Goal: Task Accomplishment & Management: Use online tool/utility

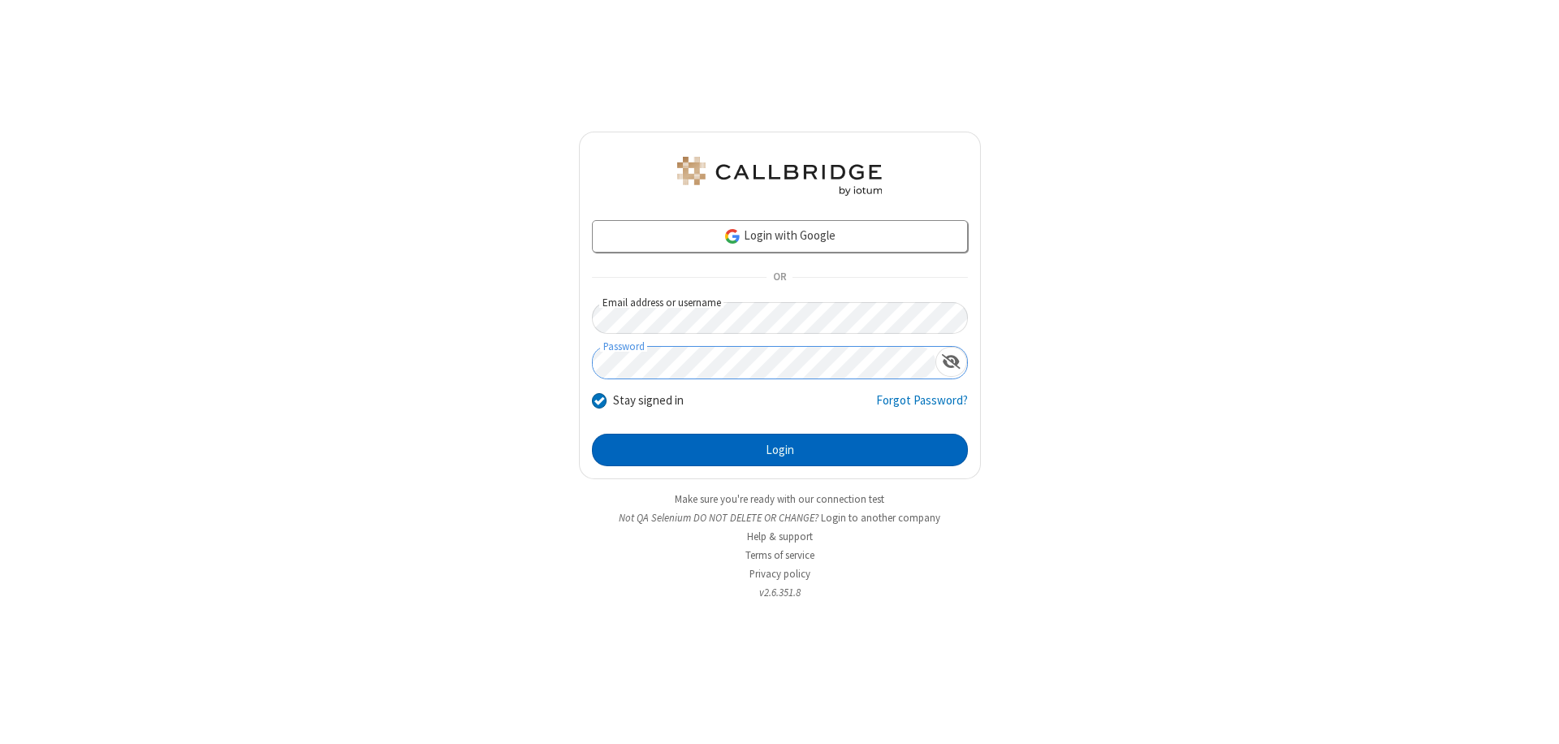
click at [780, 450] on button "Login" at bounding box center [780, 450] width 376 height 32
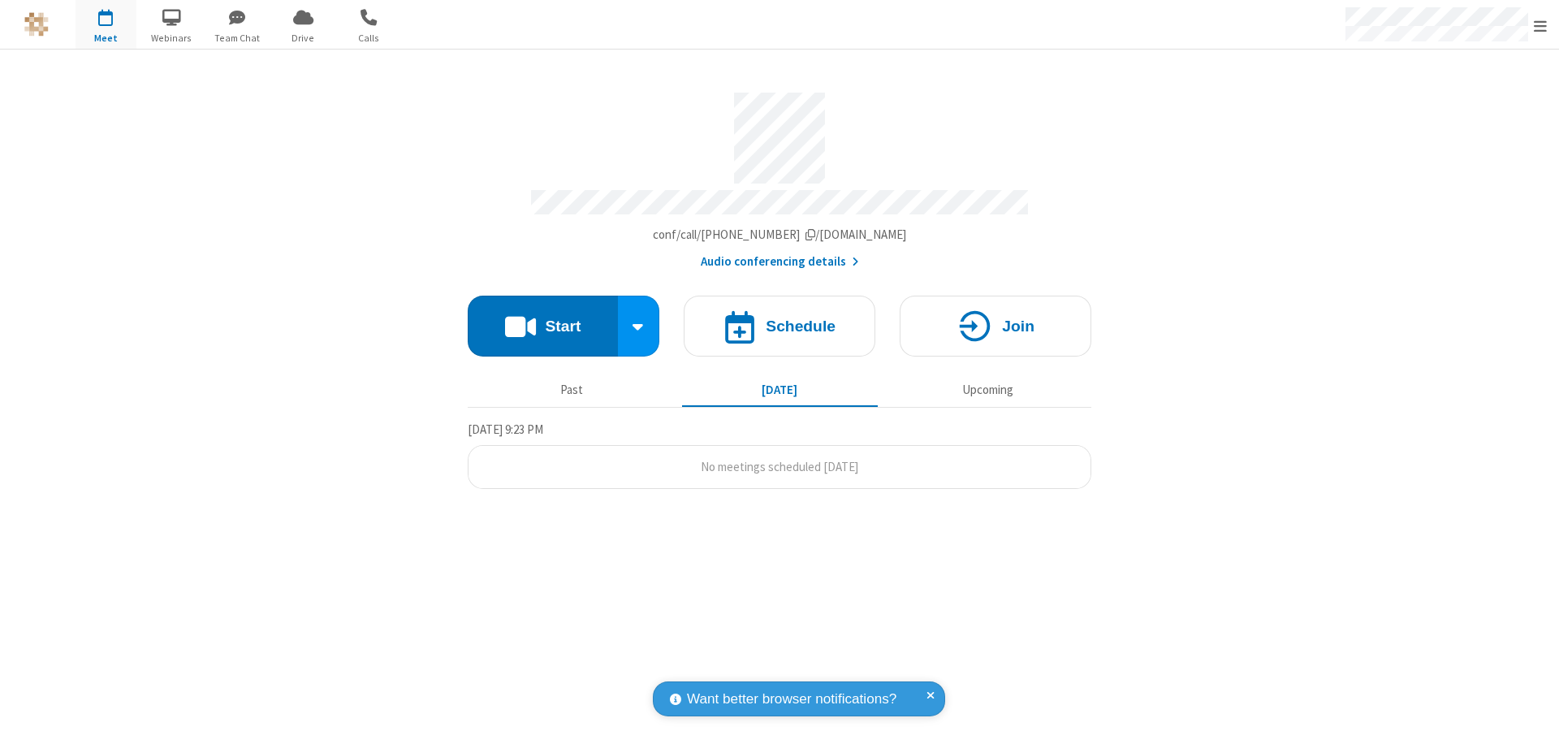
click at [543, 318] on button "Start" at bounding box center [543, 326] width 150 height 61
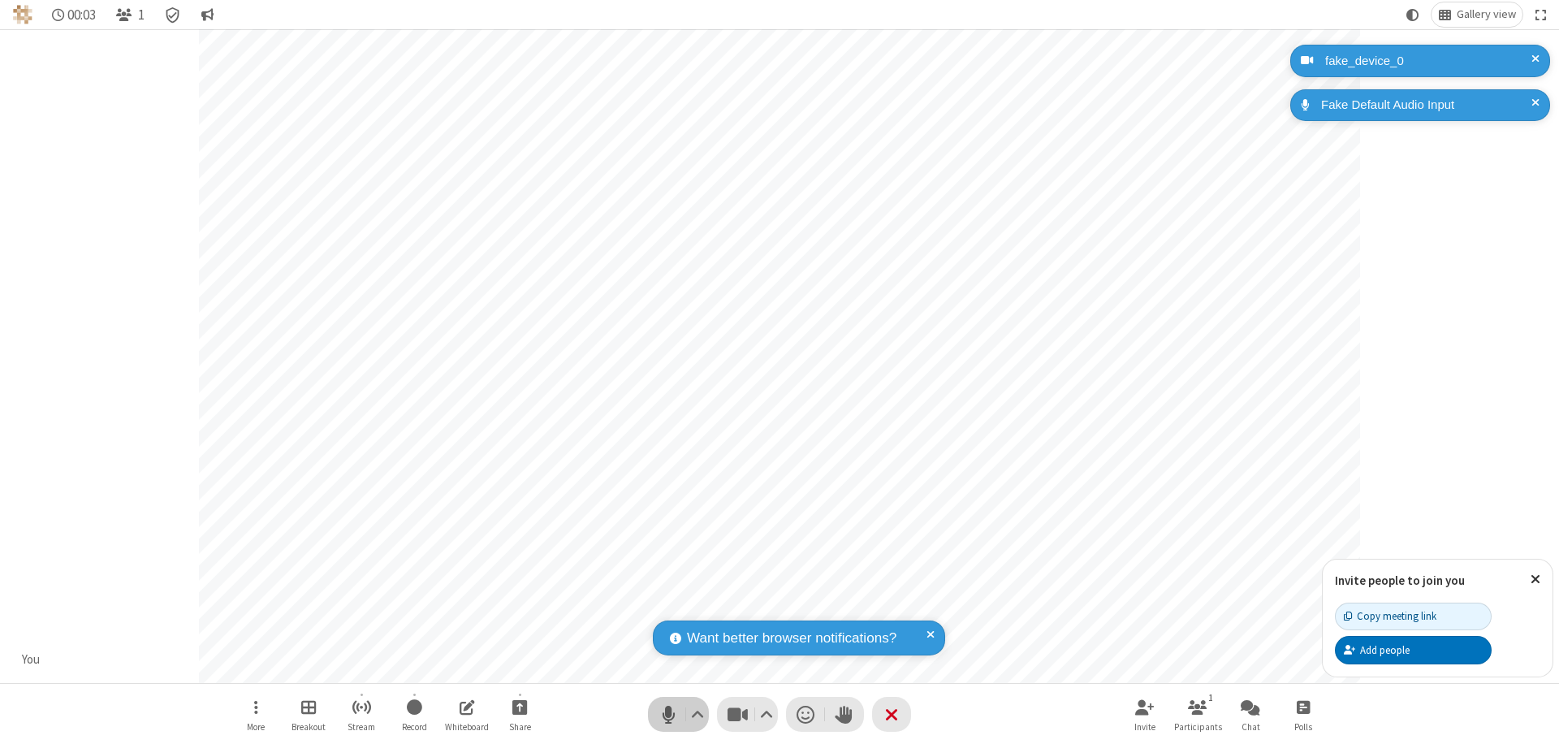
click at [668, 714] on span "Mute (⌘+Shift+A)" at bounding box center [668, 714] width 24 height 24
click at [668, 714] on span "Unmute (⌘+Shift+A)" at bounding box center [668, 714] width 24 height 24
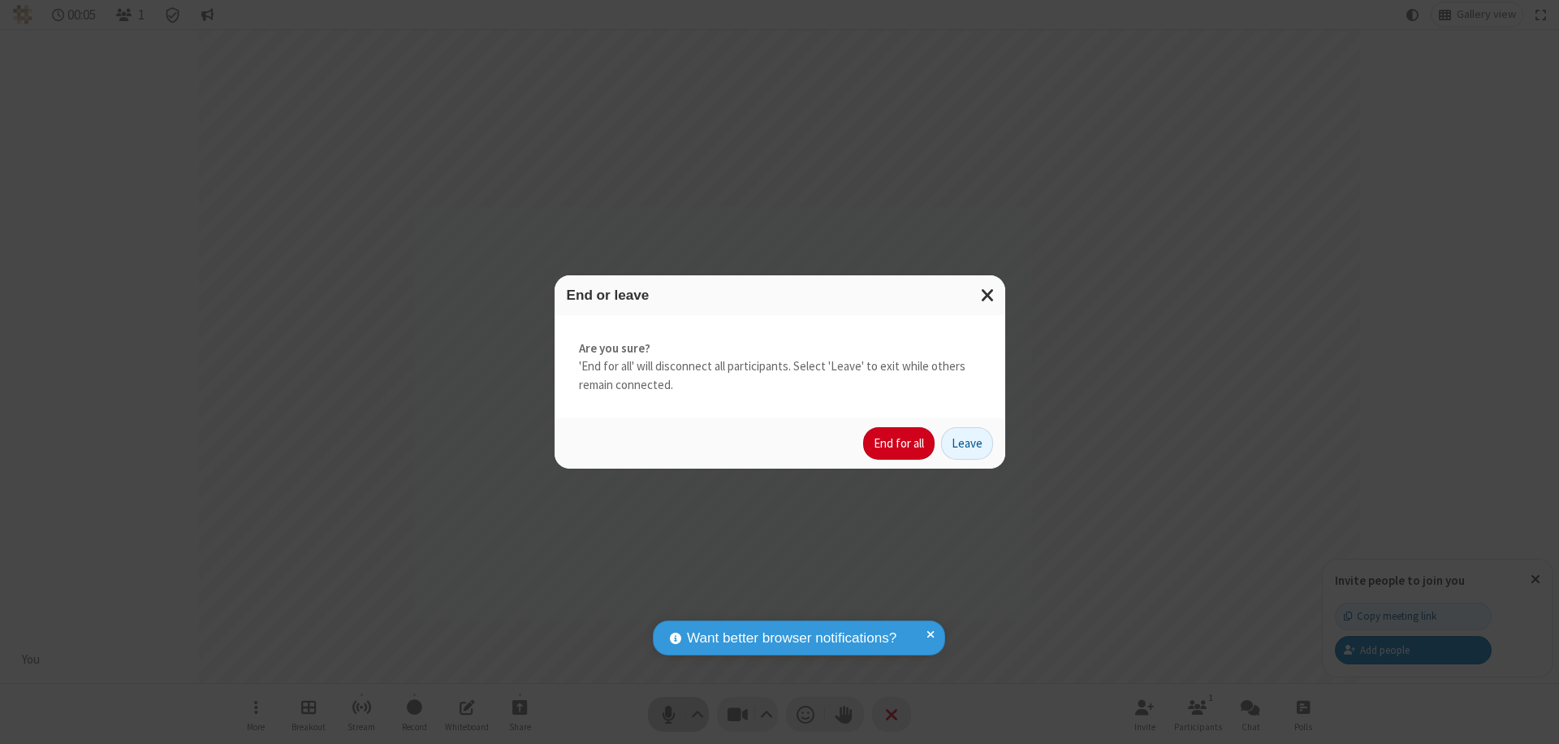
click at [900, 443] on button "End for all" at bounding box center [898, 443] width 71 height 32
